Goal: Task Accomplishment & Management: Complete application form

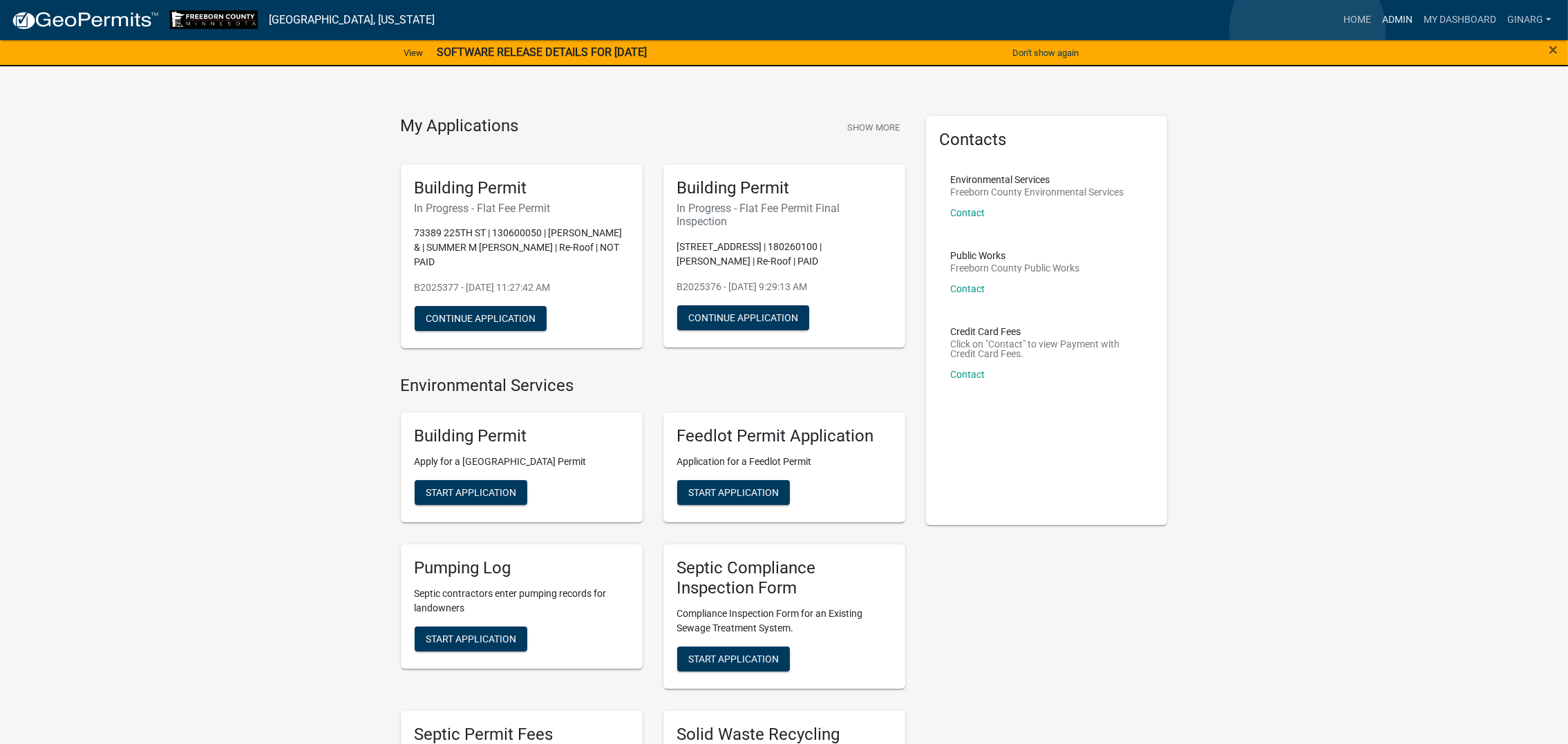
click at [1377, 31] on link "Admin" at bounding box center [1397, 20] width 41 height 26
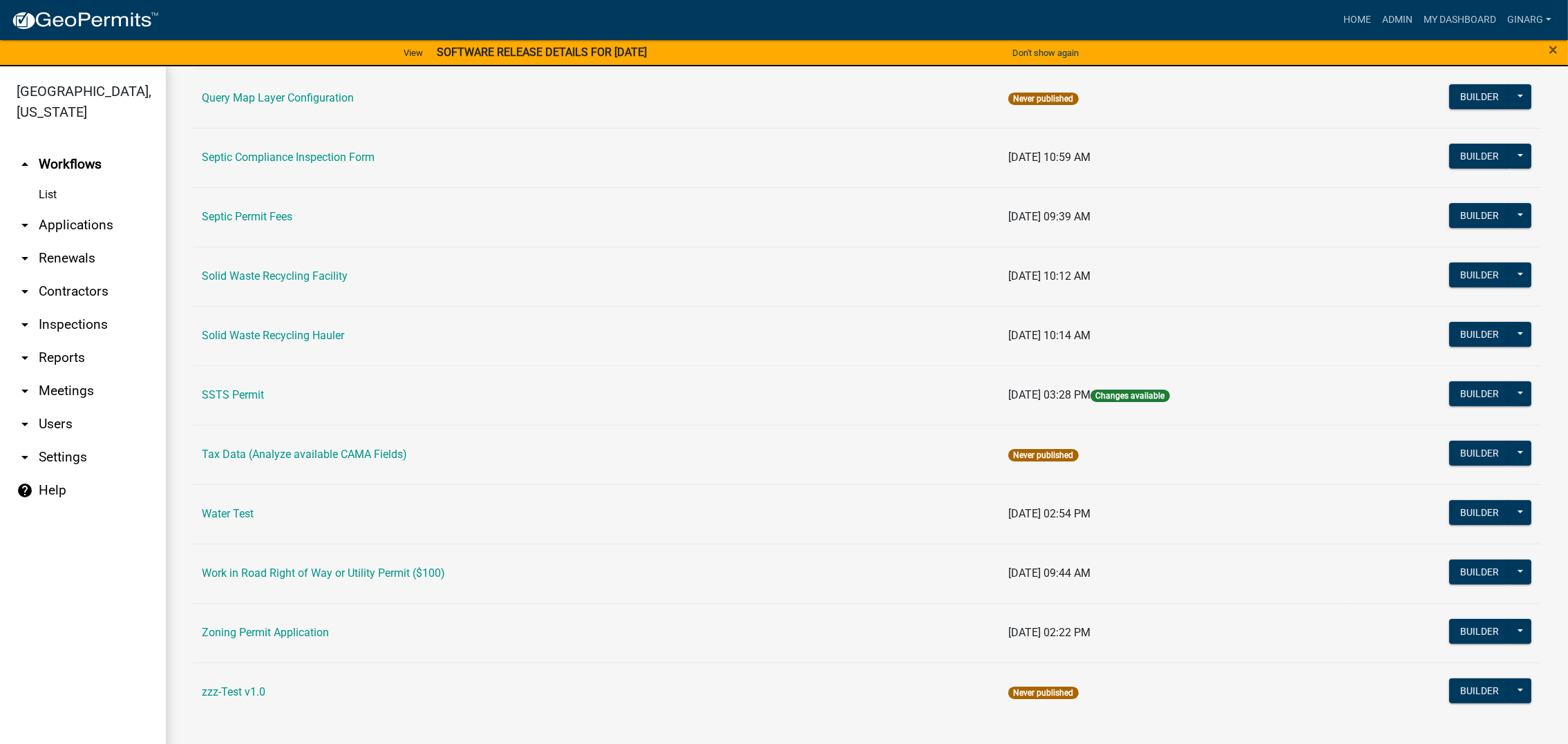
scroll to position [1243, 0]
click at [254, 520] on link "Water Test" at bounding box center [228, 514] width 52 height 13
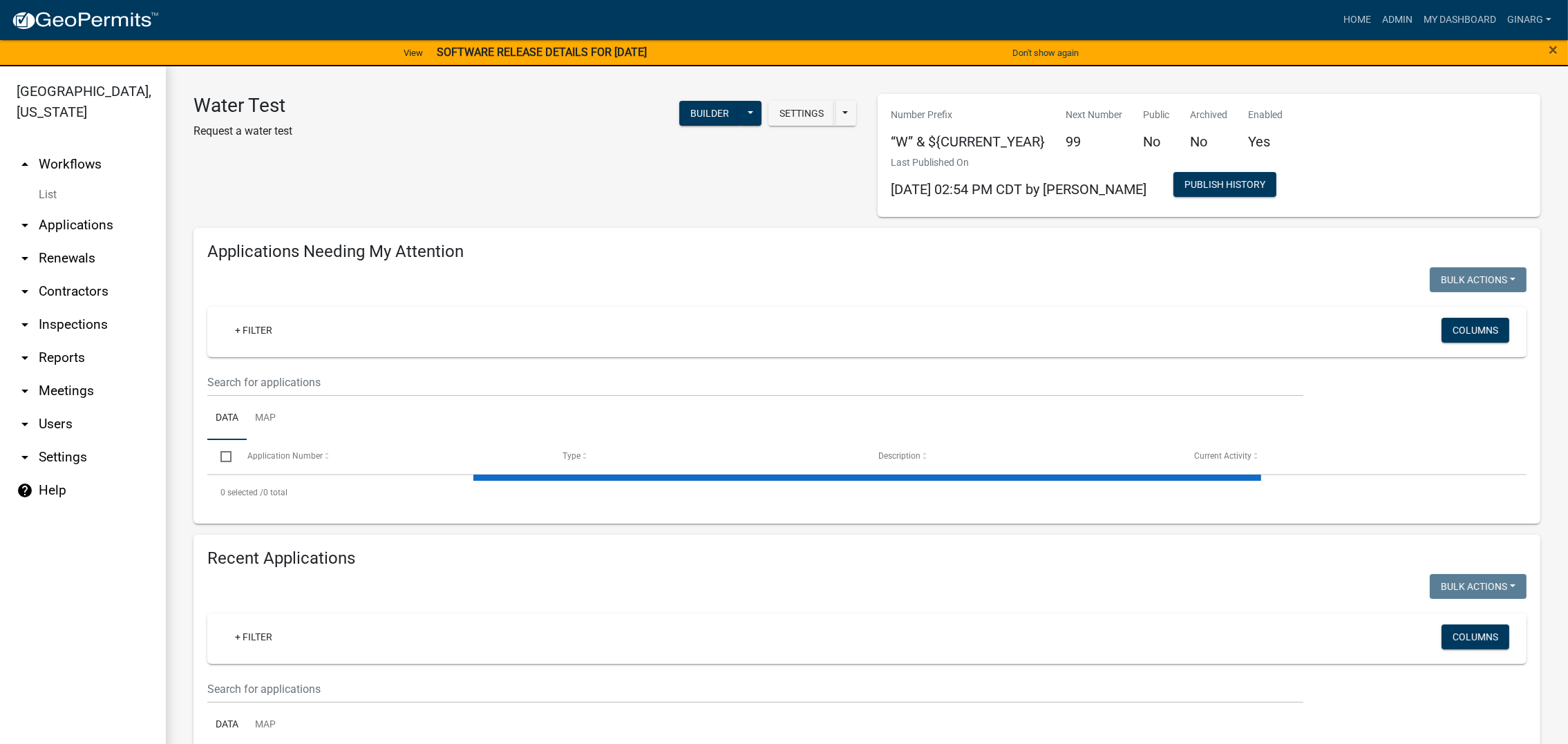
select select "3: 100"
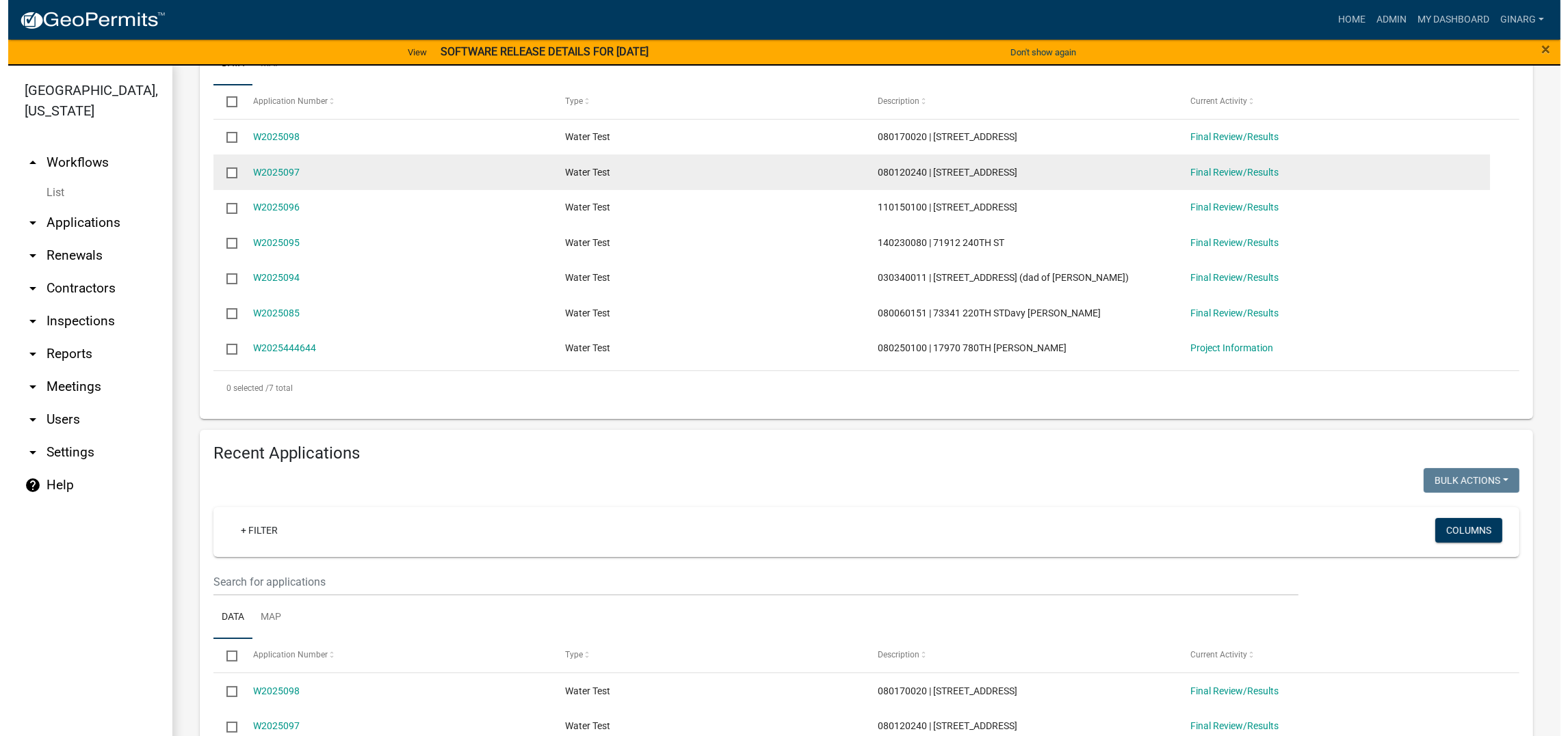
scroll to position [410, 0]
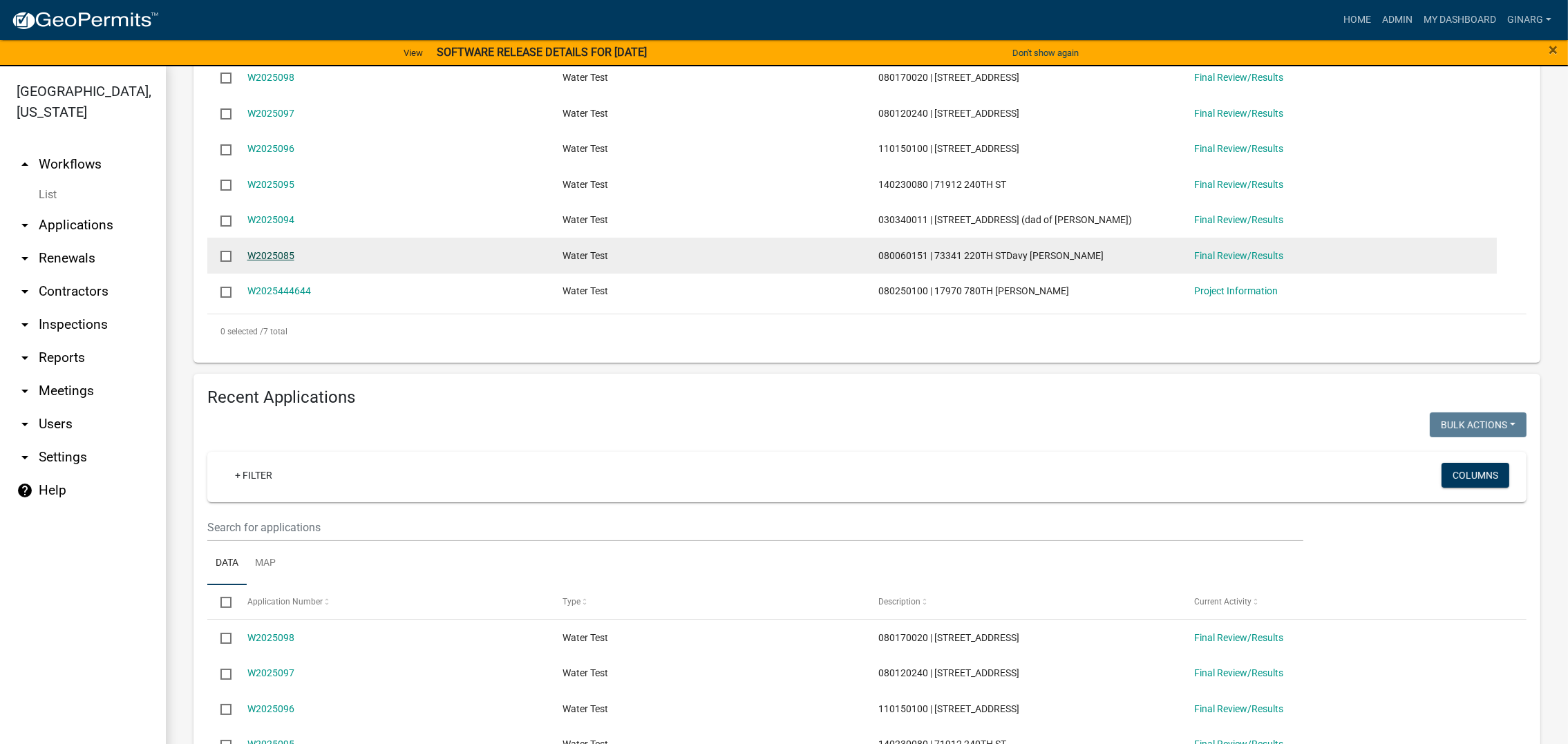
click at [284, 261] on link "W2025085" at bounding box center [271, 256] width 47 height 11
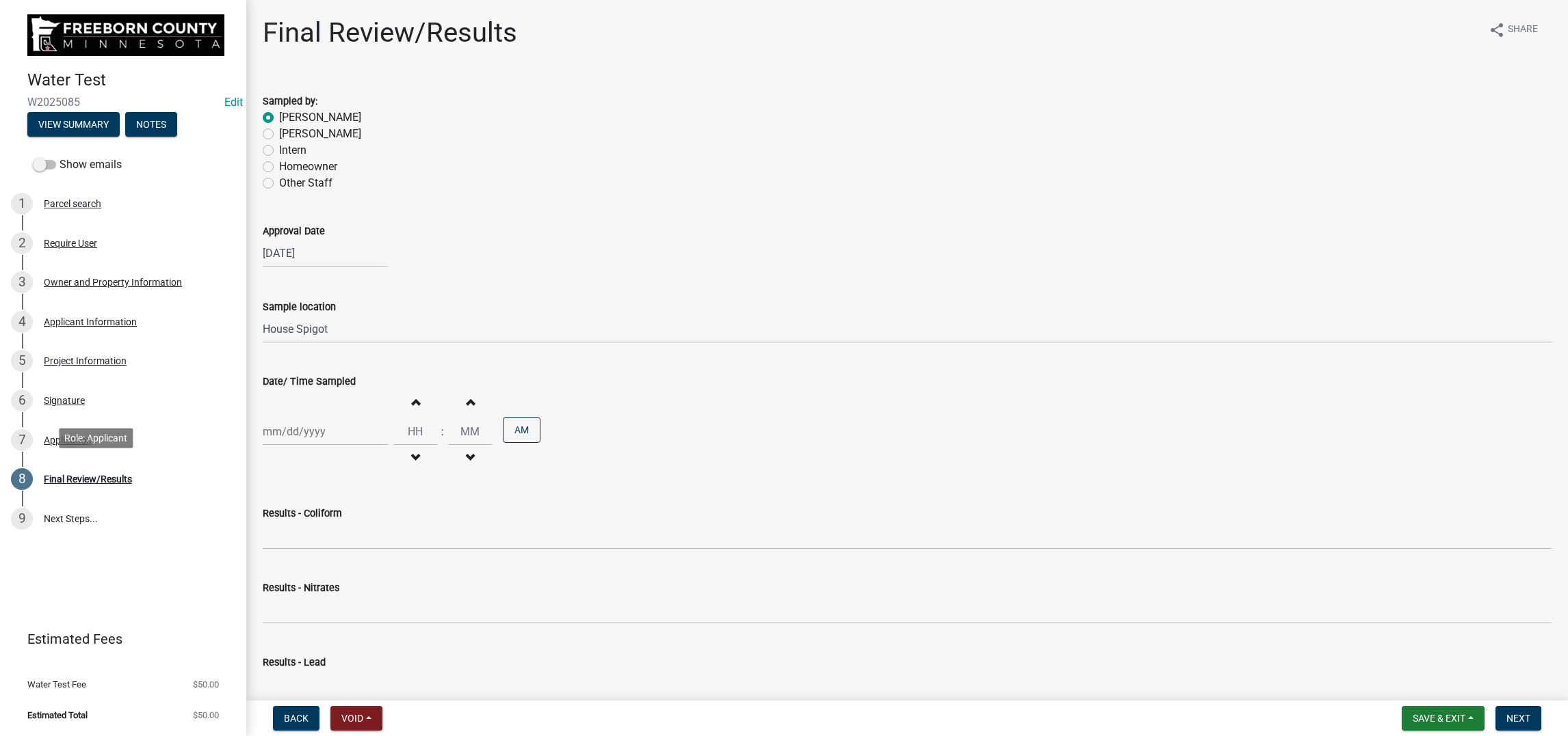
scroll to position [307, 0]
click at [91, 435] on div "Application" at bounding box center [68, 440] width 48 height 10
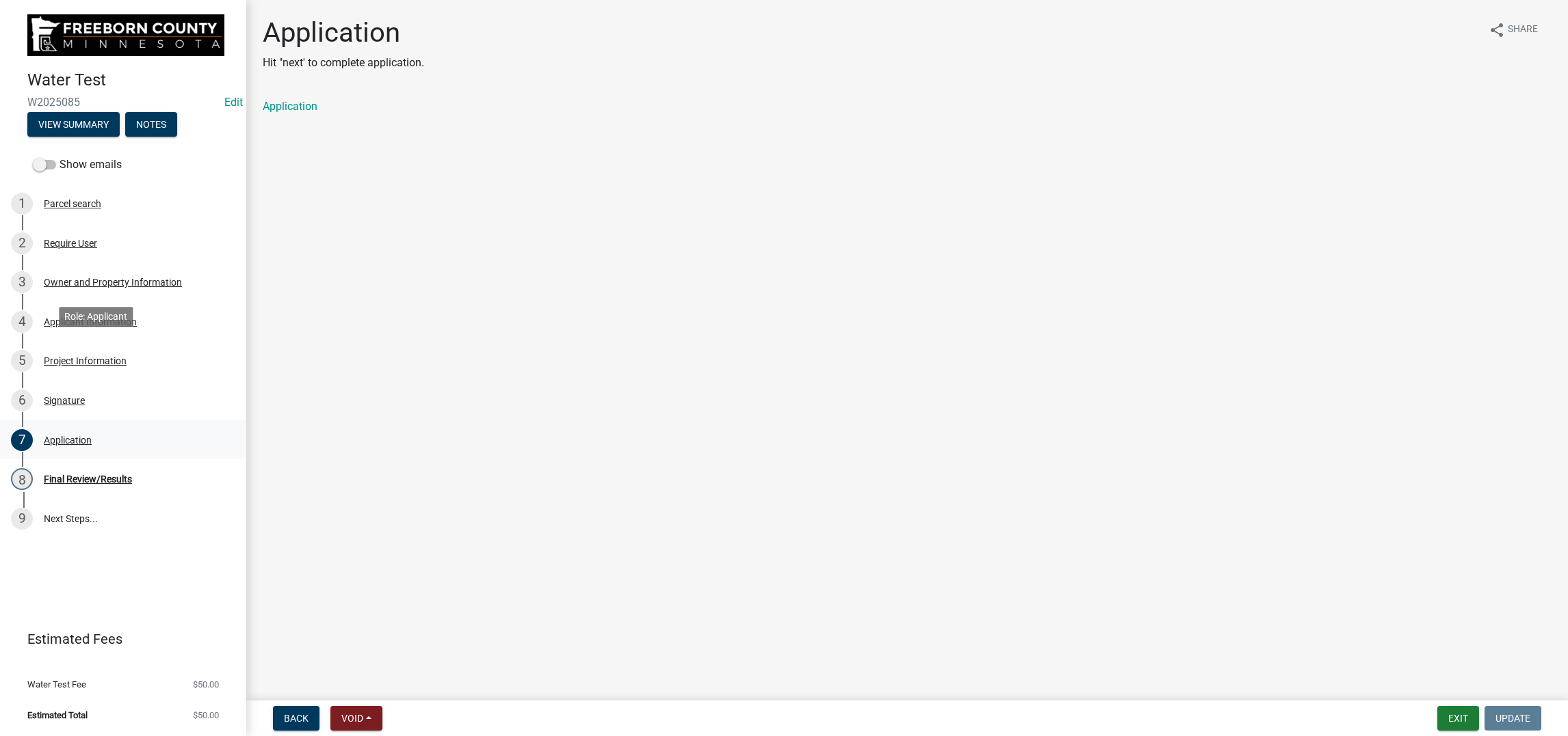
drag, startPoint x: 112, startPoint y: 364, endPoint x: 293, endPoint y: 336, distance: 183.2
click at [91, 435] on div "Application" at bounding box center [68, 440] width 48 height 10
click at [318, 113] on link "Application" at bounding box center [290, 107] width 55 height 13
click at [85, 396] on div "Signature" at bounding box center [64, 401] width 41 height 10
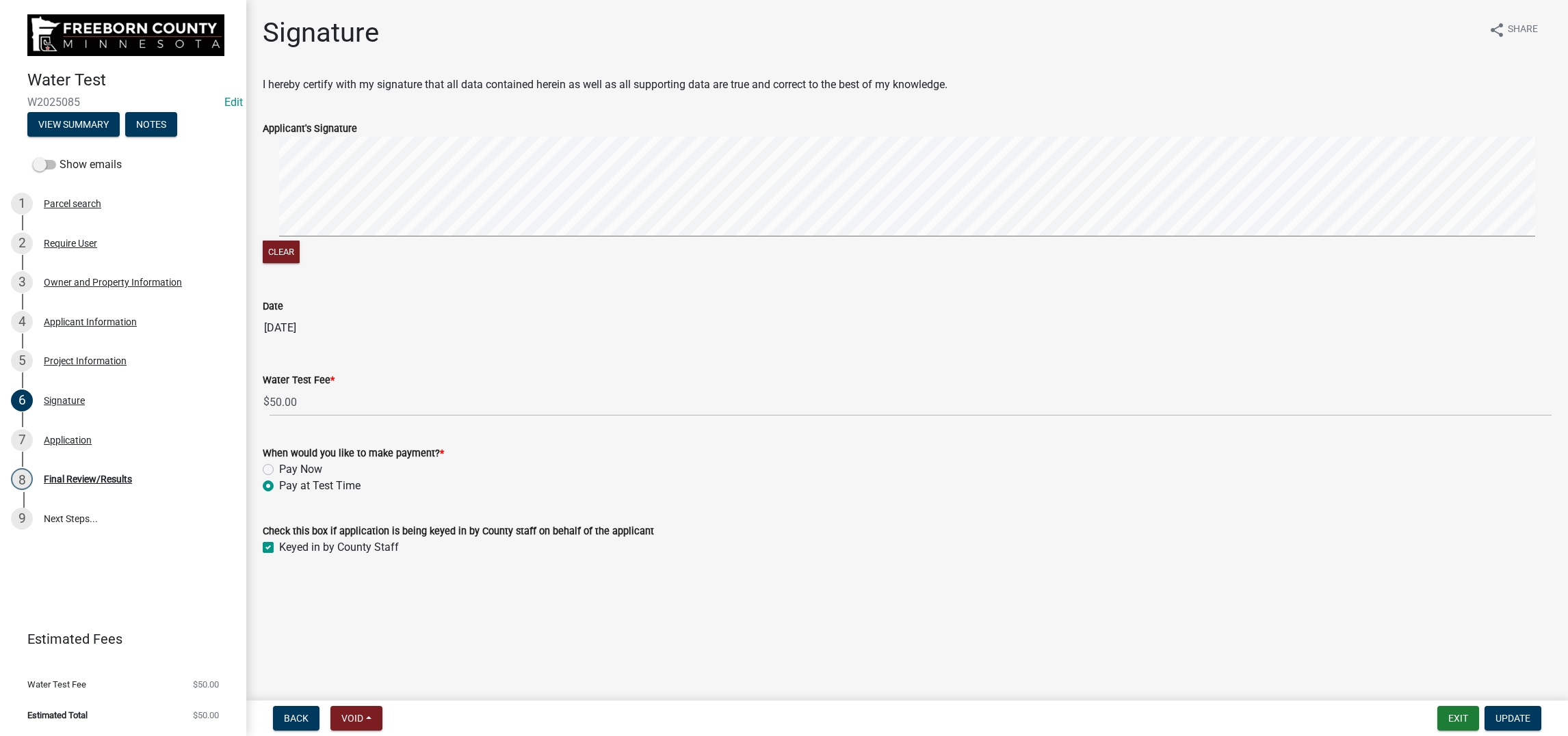
drag, startPoint x: 277, startPoint y: 649, endPoint x: 502, endPoint y: 629, distance: 225.9
click at [279, 478] on label "Pay Now" at bounding box center [301, 470] width 43 height 16
click at [279, 471] on input "Pay Now" at bounding box center [283, 466] width 9 height 9
radio input "true"
click at [1485, 706] on button "Update" at bounding box center [1513, 718] width 57 height 25
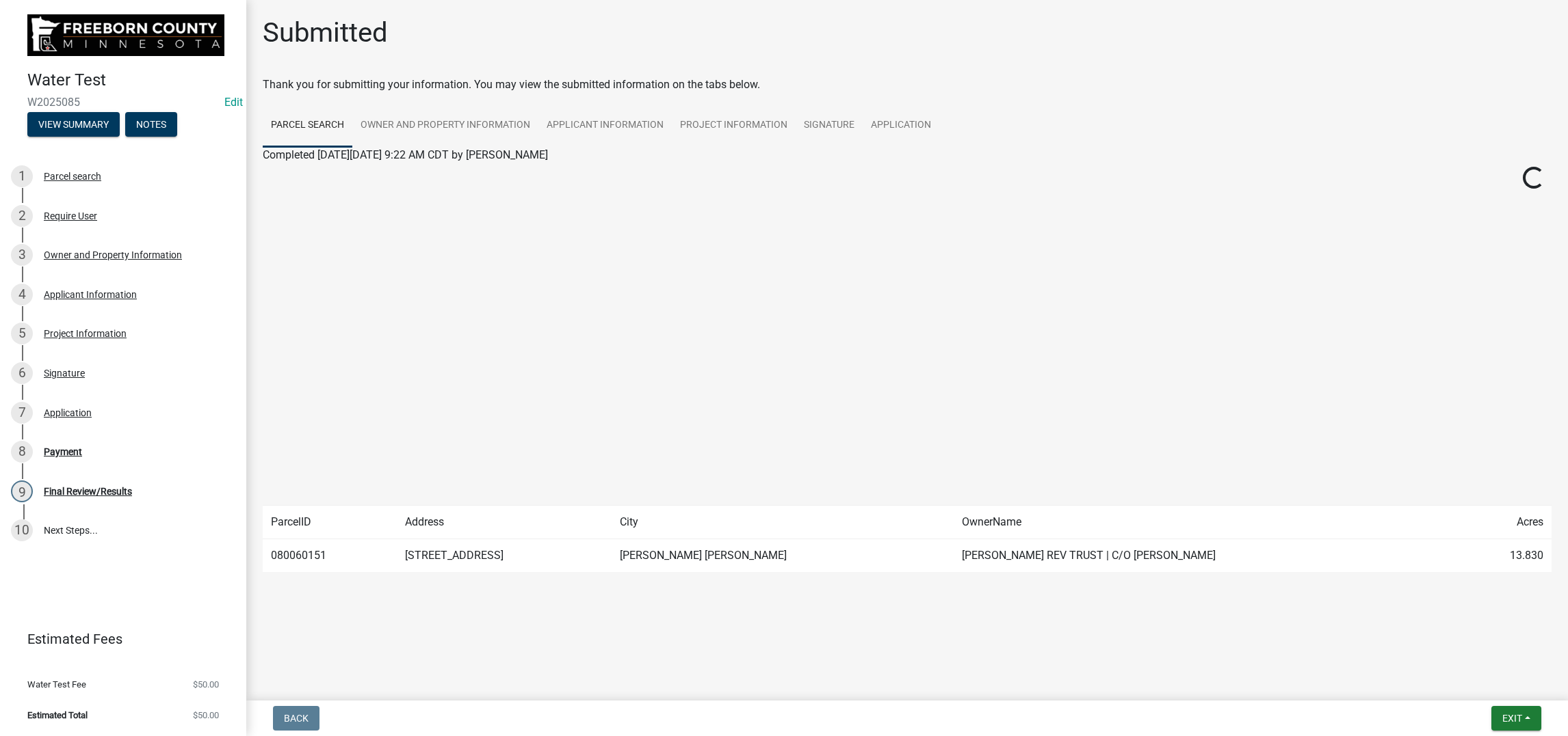
scroll to position [326, 0]
click at [82, 447] on div "Payment" at bounding box center [63, 452] width 38 height 10
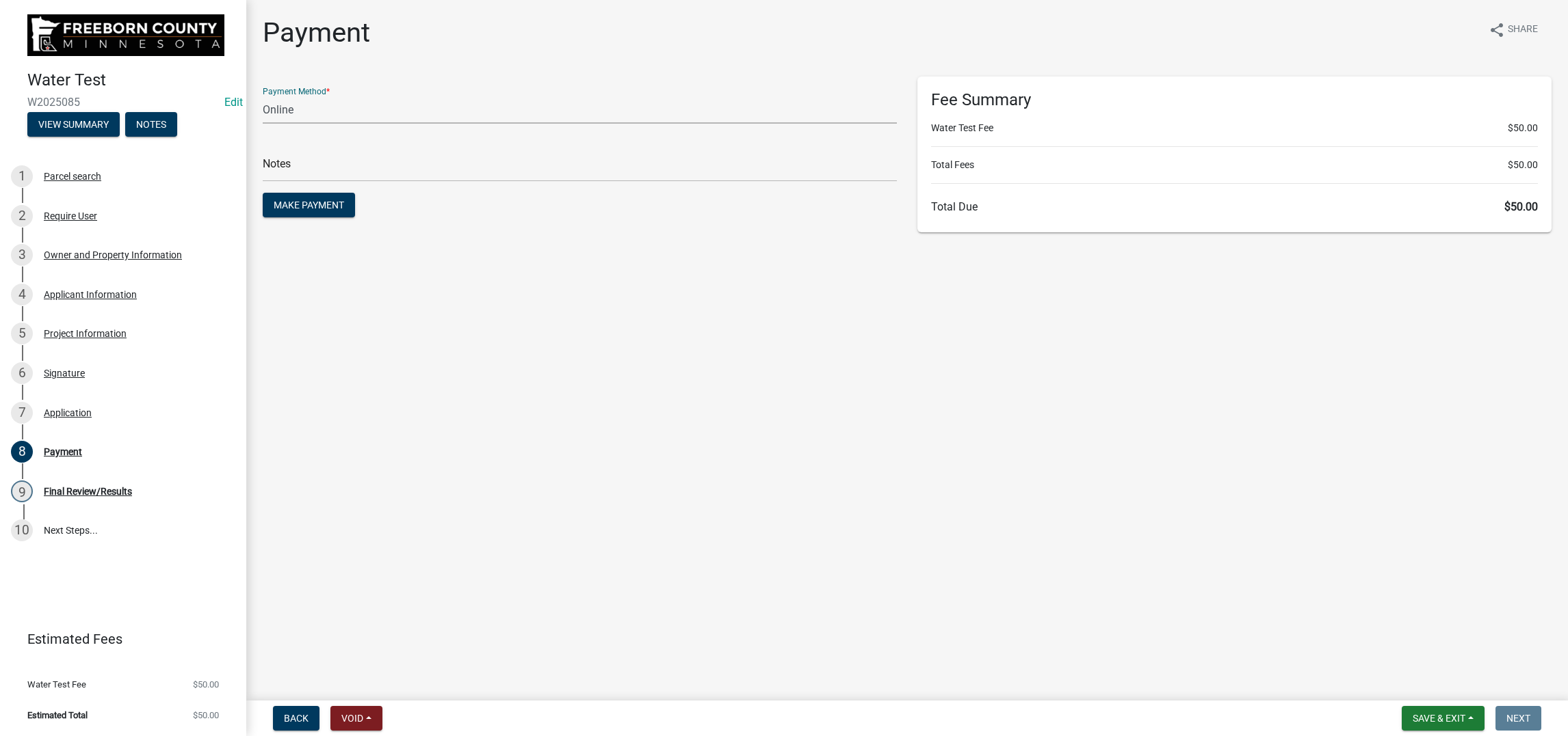
click at [306, 123] on select "Credit Card POS Check Cash Online" at bounding box center [579, 109] width 634 height 28
select select "1: 0"
click at [270, 123] on select "Credit Card POS Check Cash Online" at bounding box center [579, 109] width 634 height 28
click at [286, 182] on input "text" at bounding box center [579, 168] width 634 height 28
type input "2272"
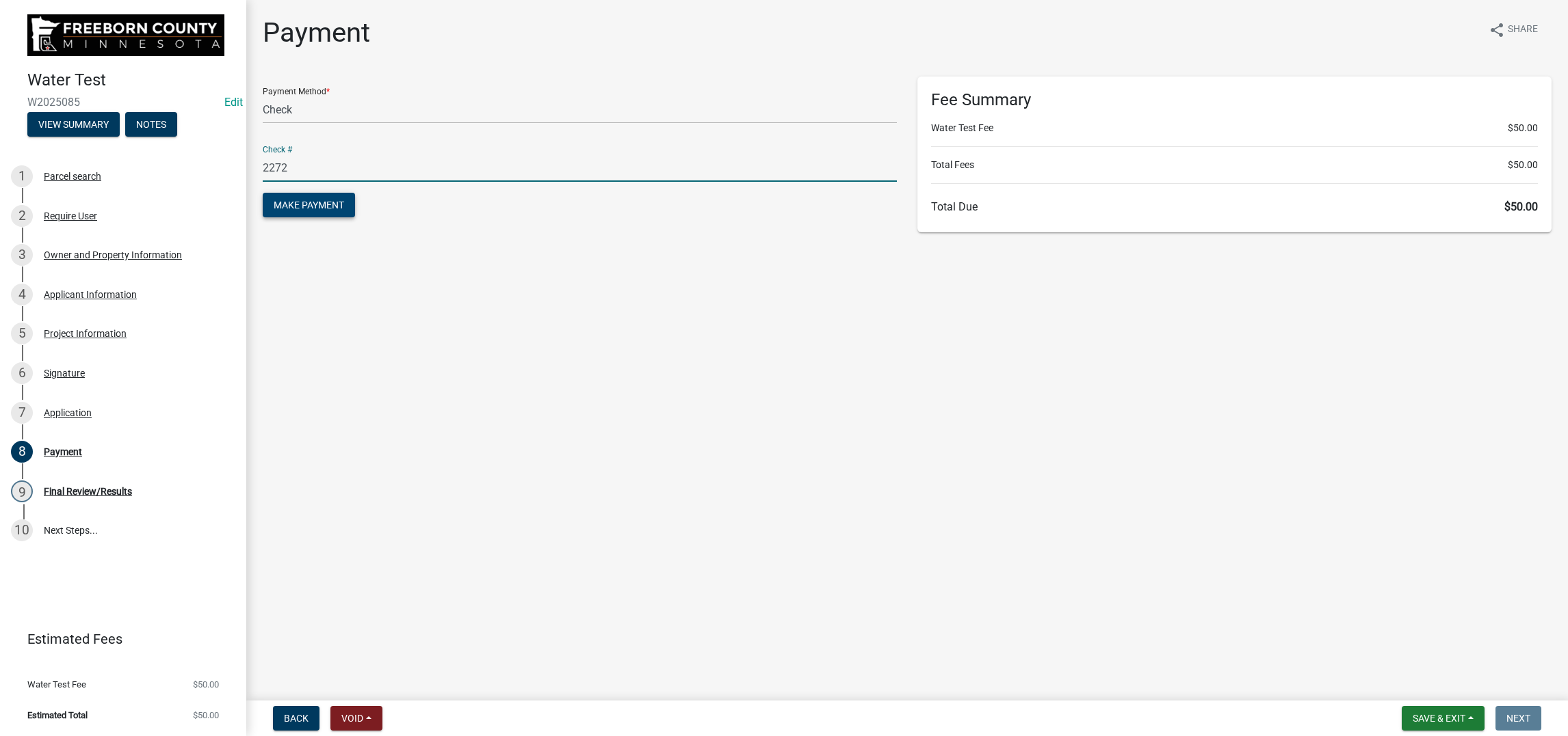
click at [319, 211] on span "Make Payment" at bounding box center [309, 205] width 71 height 11
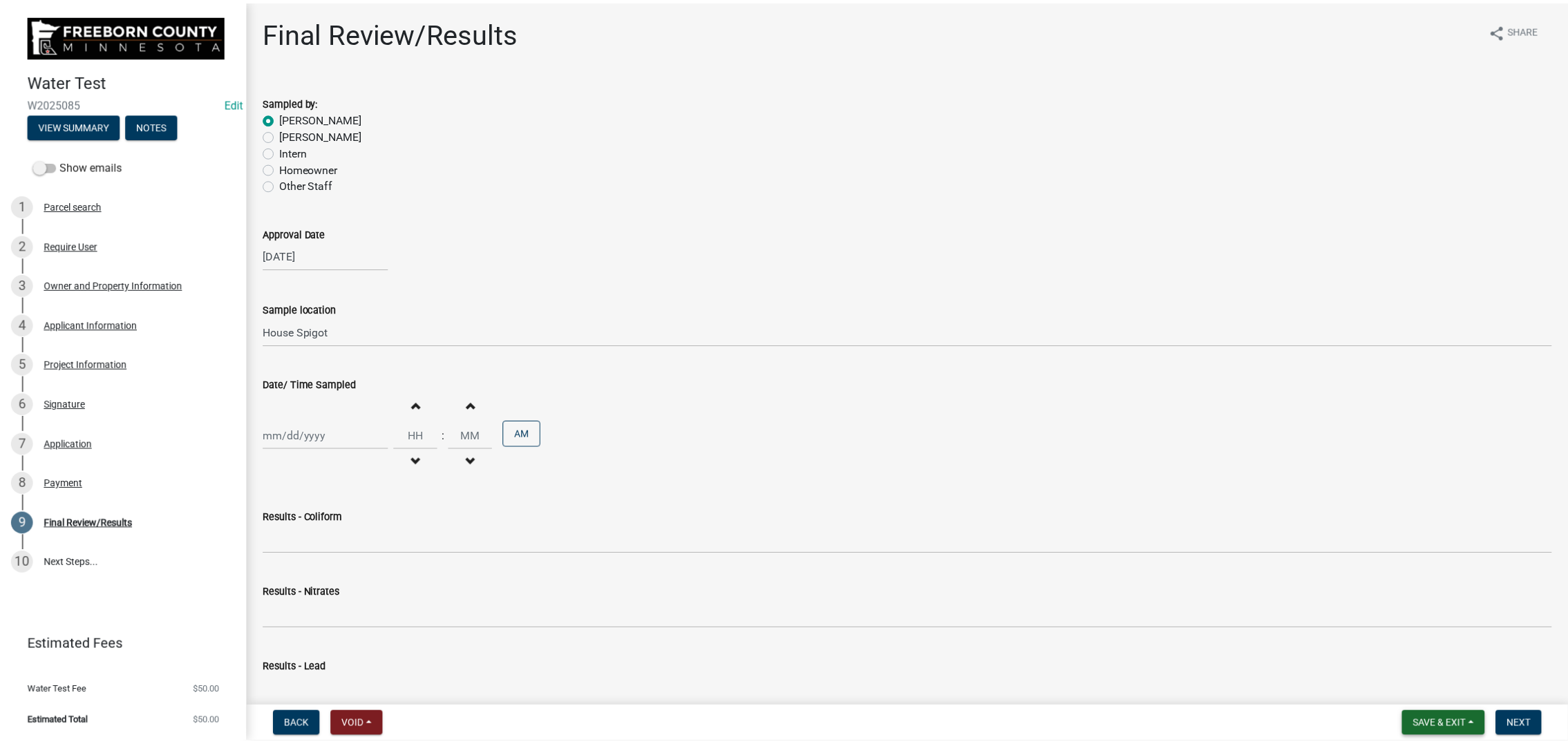
scroll to position [370, 0]
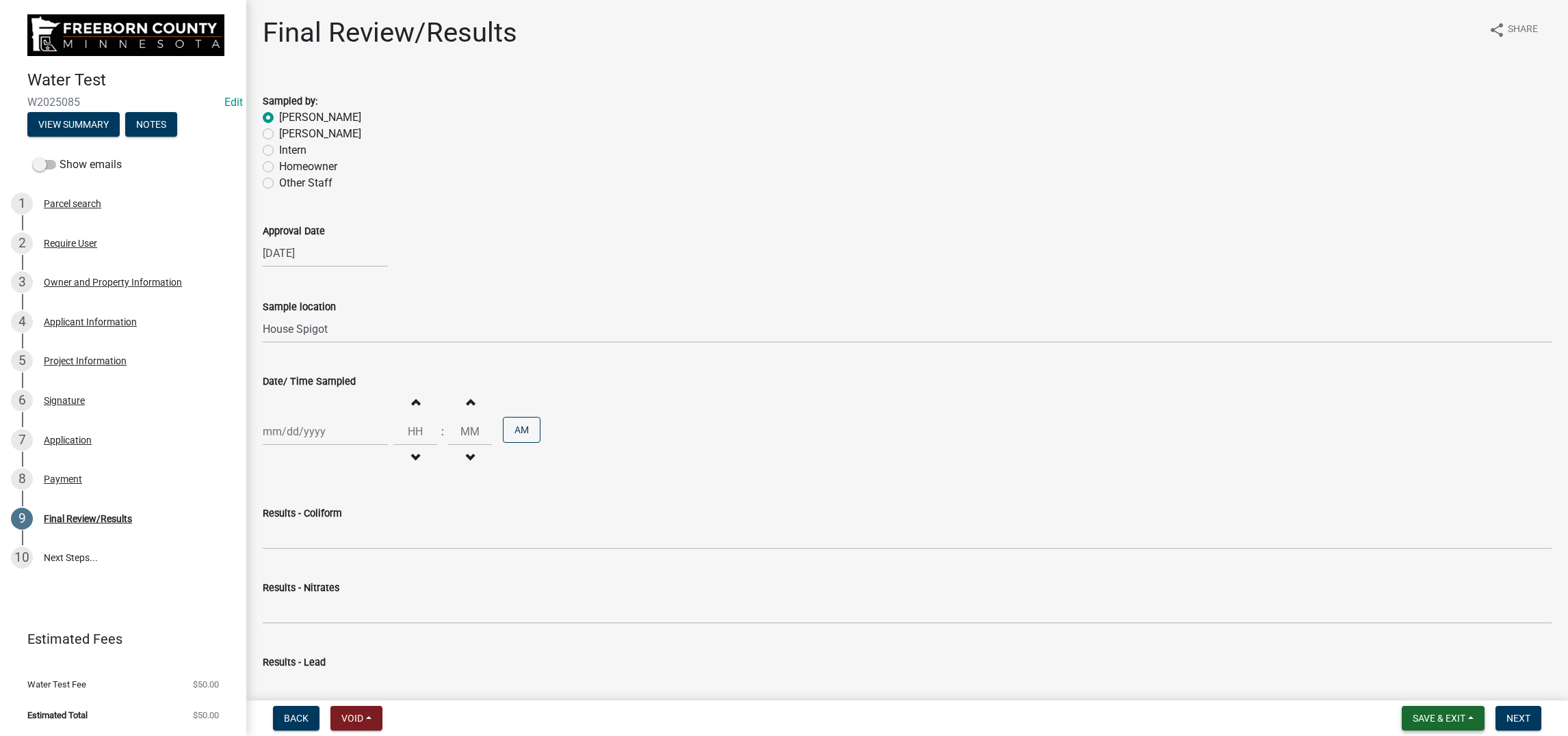
click at [1412, 713] on span "Save & Exit" at bounding box center [1439, 718] width 53 height 11
click at [1375, 654] on button "Save & Exit" at bounding box center [1429, 670] width 109 height 33
